Goal: Information Seeking & Learning: Understand process/instructions

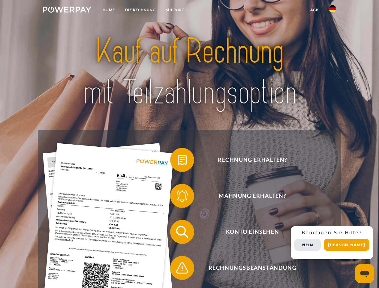
click at [67, 10] on img at bounding box center [67, 10] width 48 height 6
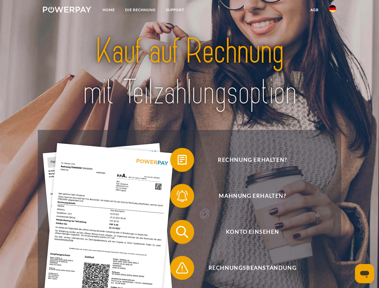
click at [332, 10] on img at bounding box center [332, 8] width 7 height 7
click at [314, 10] on link "agb" at bounding box center [314, 9] width 19 height 11
click at [178, 161] on span at bounding box center [173, 160] width 30 height 30
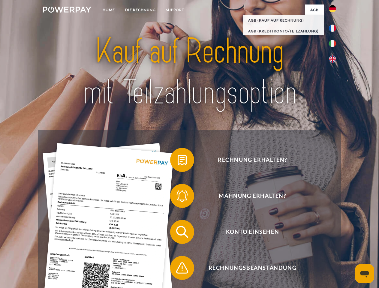
click at [178, 197] on span at bounding box center [173, 196] width 30 height 30
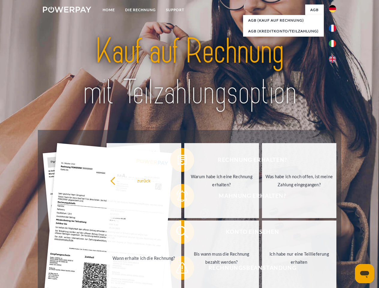
click at [184, 233] on link "Bis wann muss die Rechnung bezahlt werden?" at bounding box center [221, 257] width 75 height 75
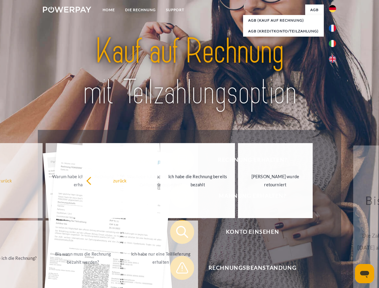
click at [178, 269] on span at bounding box center [173, 268] width 30 height 30
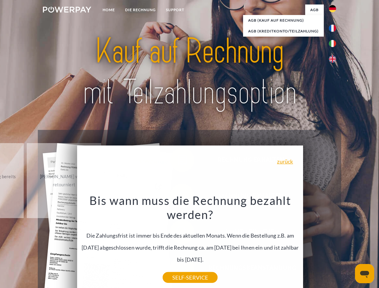
click at [334, 243] on div "Rechnung erhalten? Mahnung erhalten? Konto einsehen" at bounding box center [189, 250] width 303 height 240
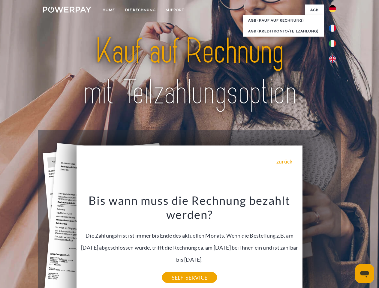
click at [319, 244] on span "Konto einsehen" at bounding box center [252, 232] width 147 height 24
